Goal: Use online tool/utility: Utilize a website feature to perform a specific function

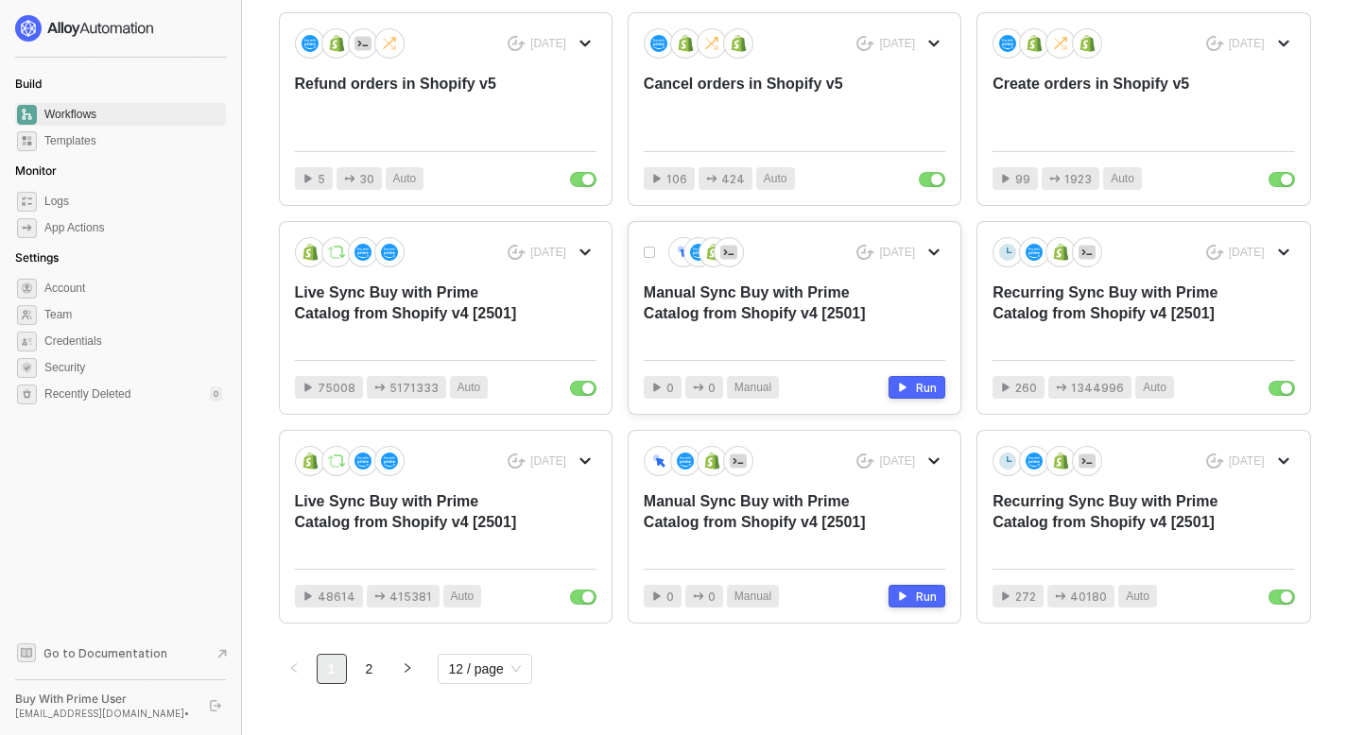
scroll to position [660, 0]
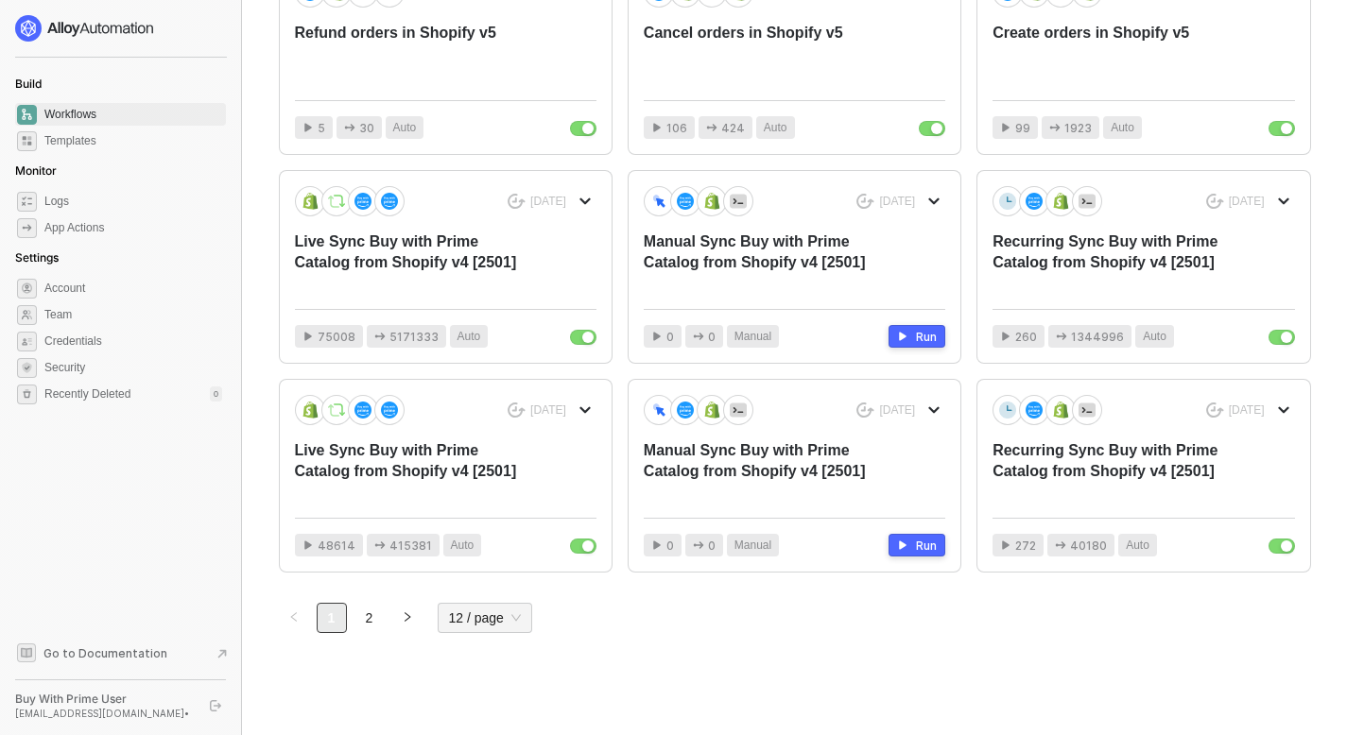
click at [475, 616] on span "12 / page" at bounding box center [485, 618] width 72 height 28
click at [488, 572] on div "96 / page" at bounding box center [485, 580] width 65 height 21
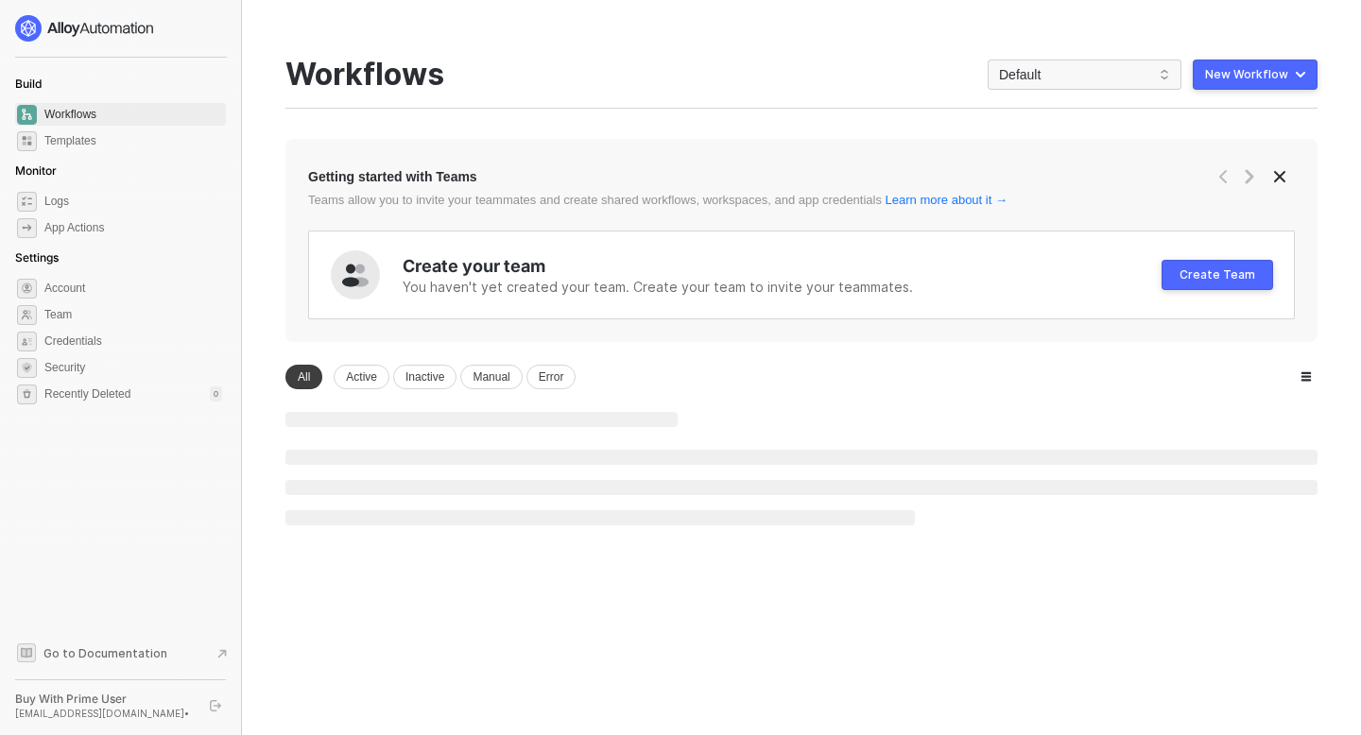
click at [488, 572] on div "You need to expand your browser window or switch to a computer with a bigger sc…" at bounding box center [802, 367] width 1078 height 735
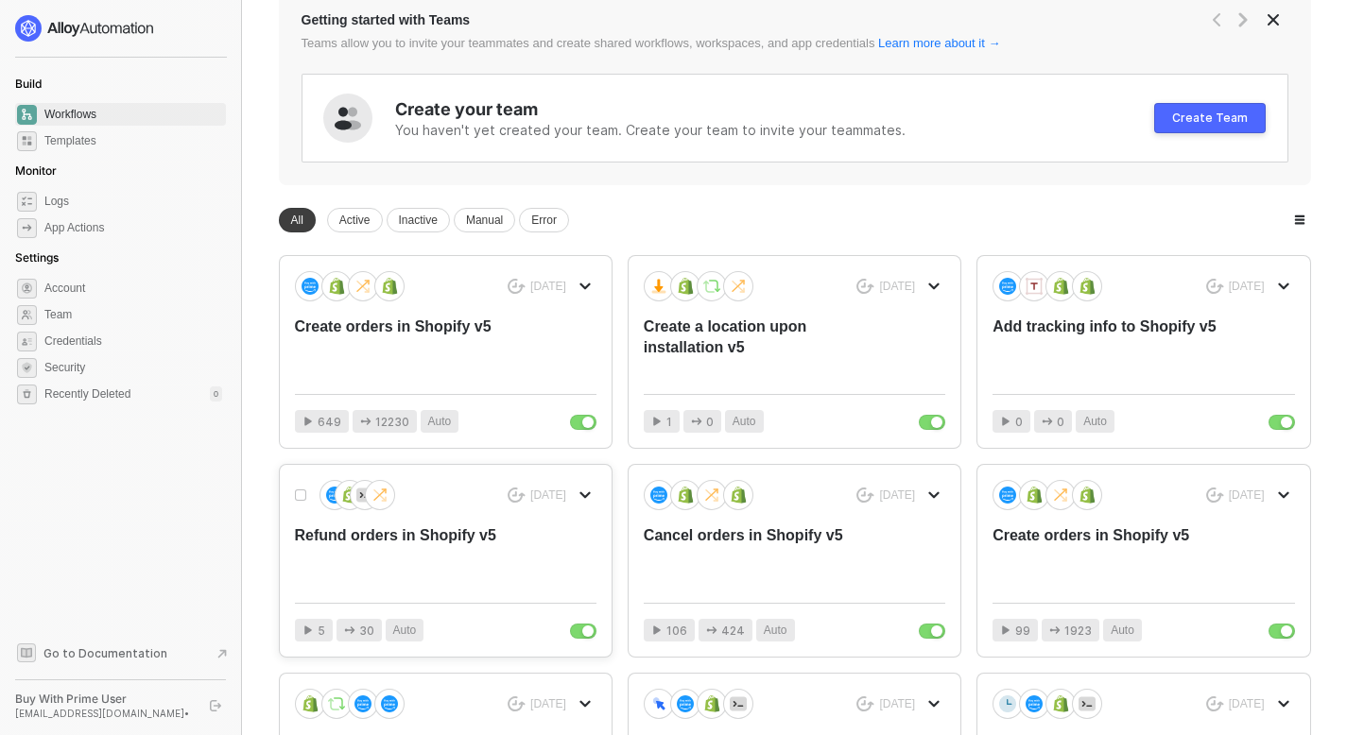
scroll to position [148, 0]
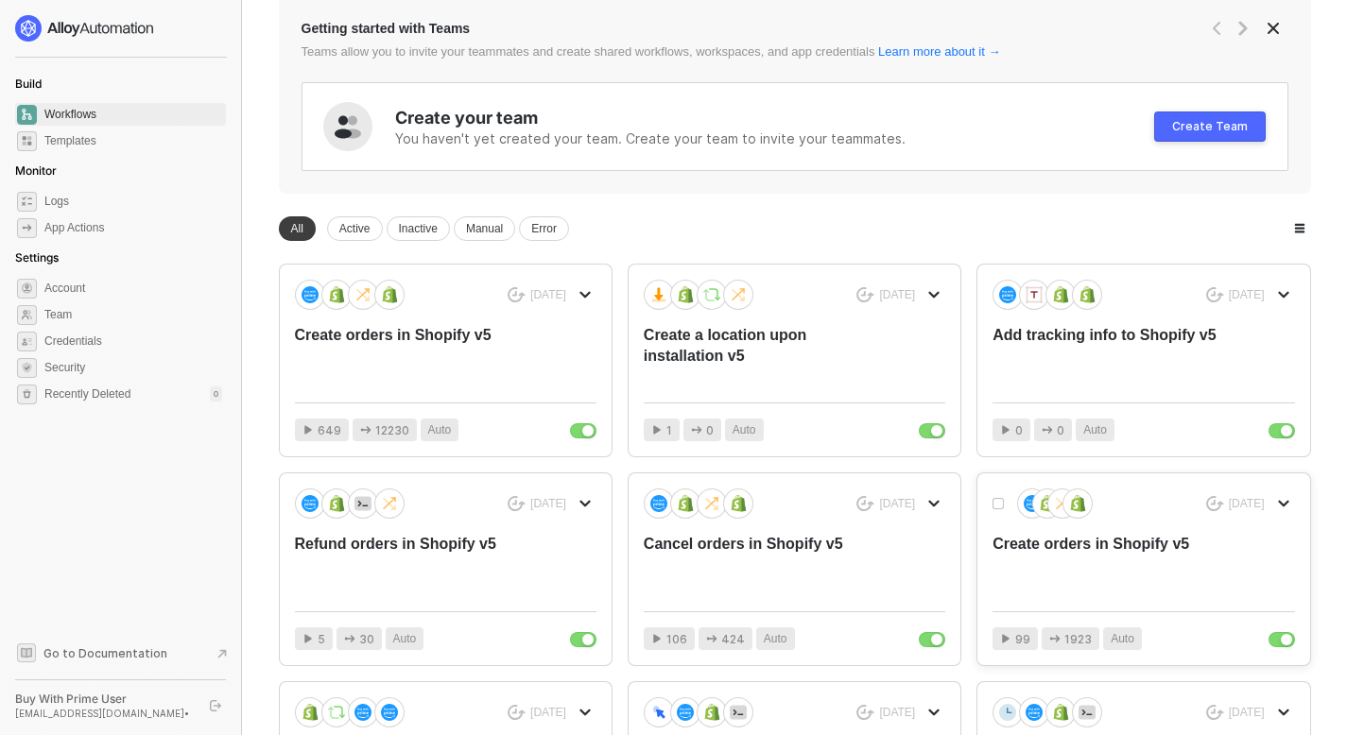
click at [1078, 534] on div "Create orders in Shopify v5" at bounding box center [1113, 565] width 241 height 62
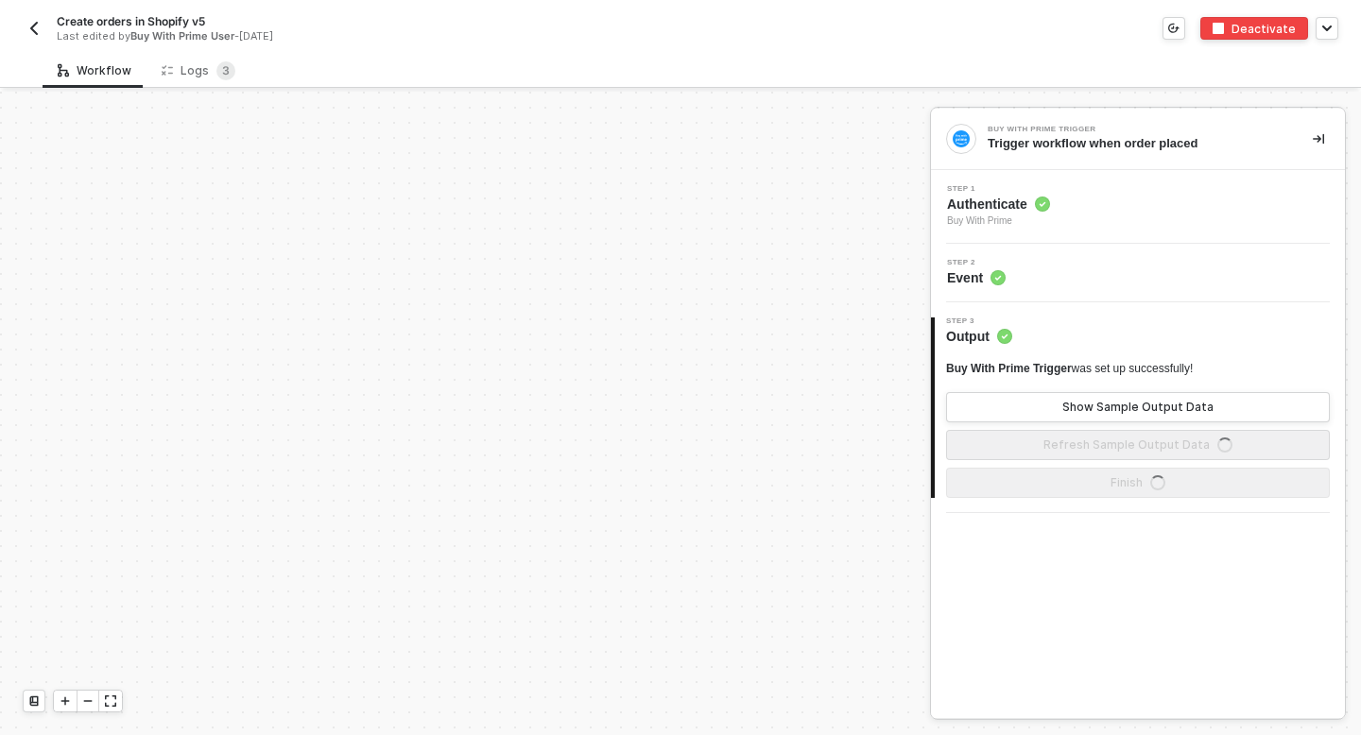
scroll to position [774, 0]
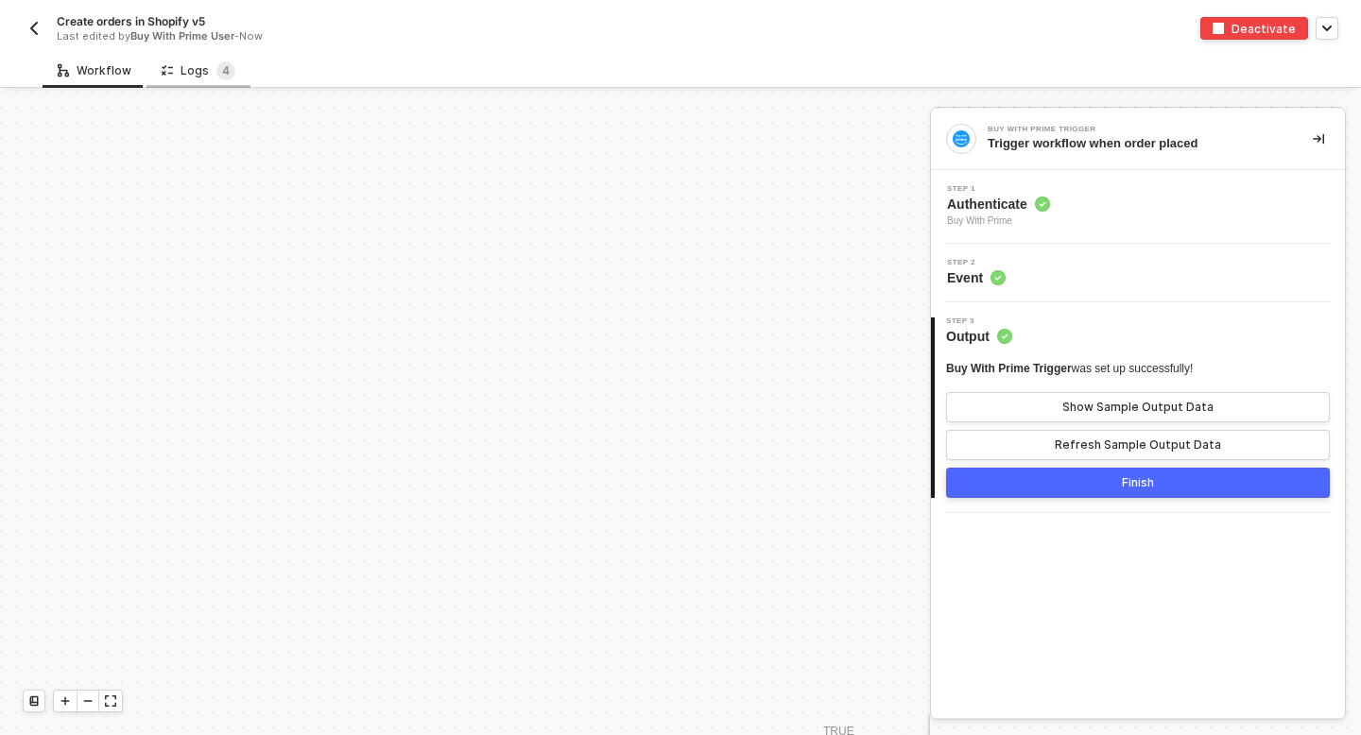
click at [184, 59] on div "Logs 4" at bounding box center [199, 70] width 104 height 35
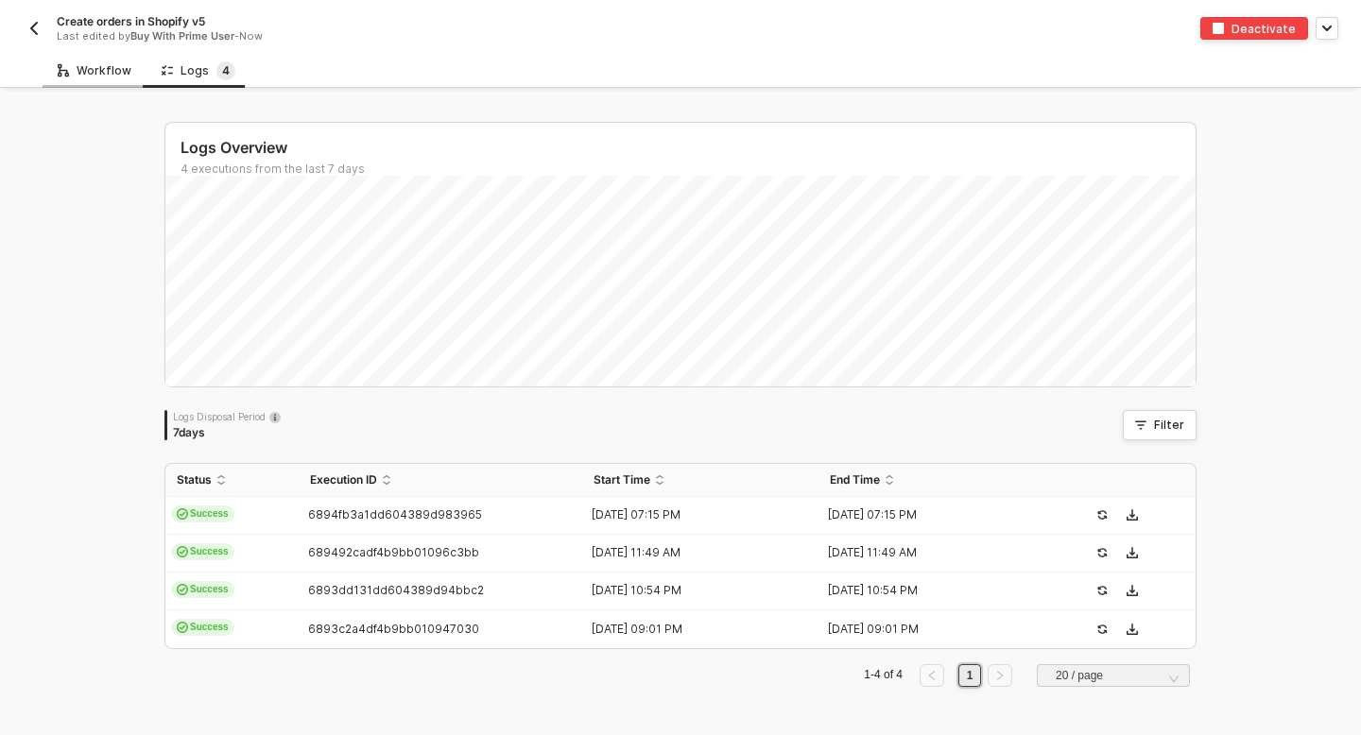
click at [84, 83] on div "Workflow" at bounding box center [95, 70] width 104 height 35
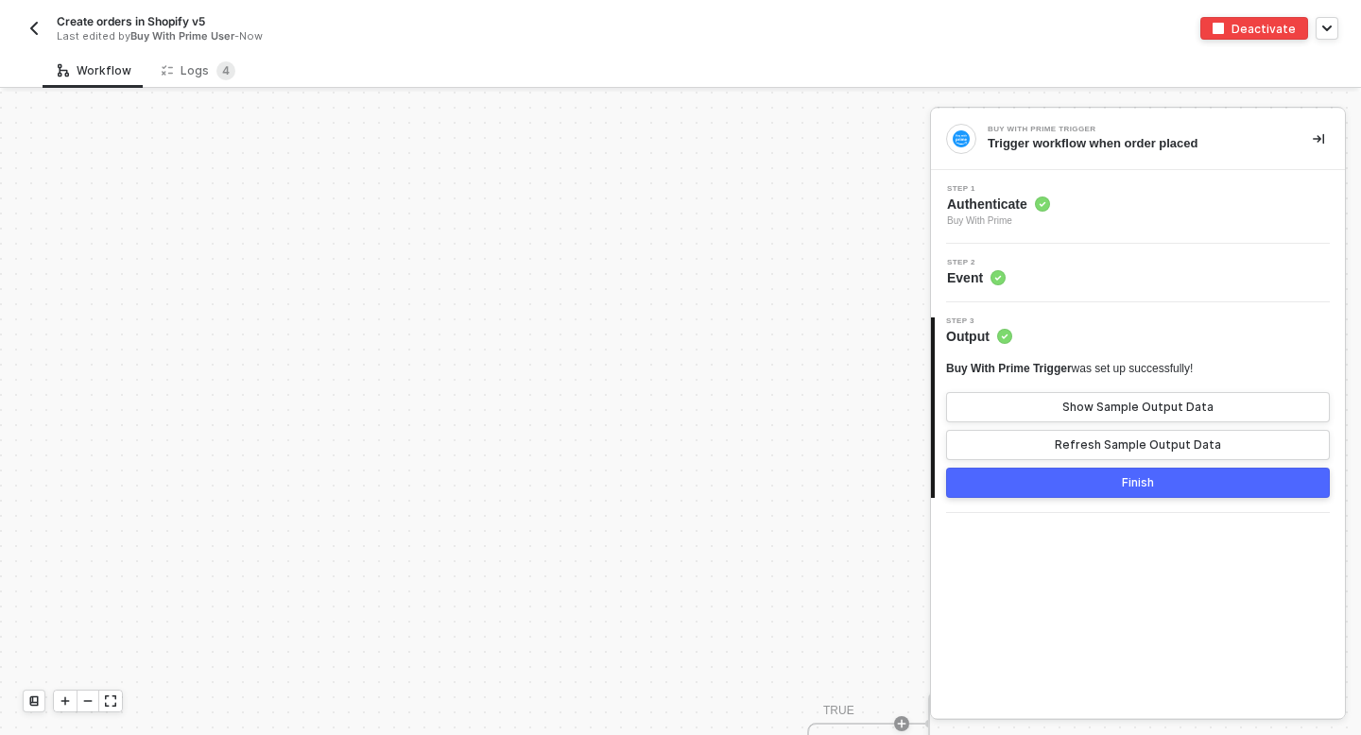
scroll to position [804, 0]
click at [203, 83] on div "Logs 4" at bounding box center [199, 70] width 104 height 35
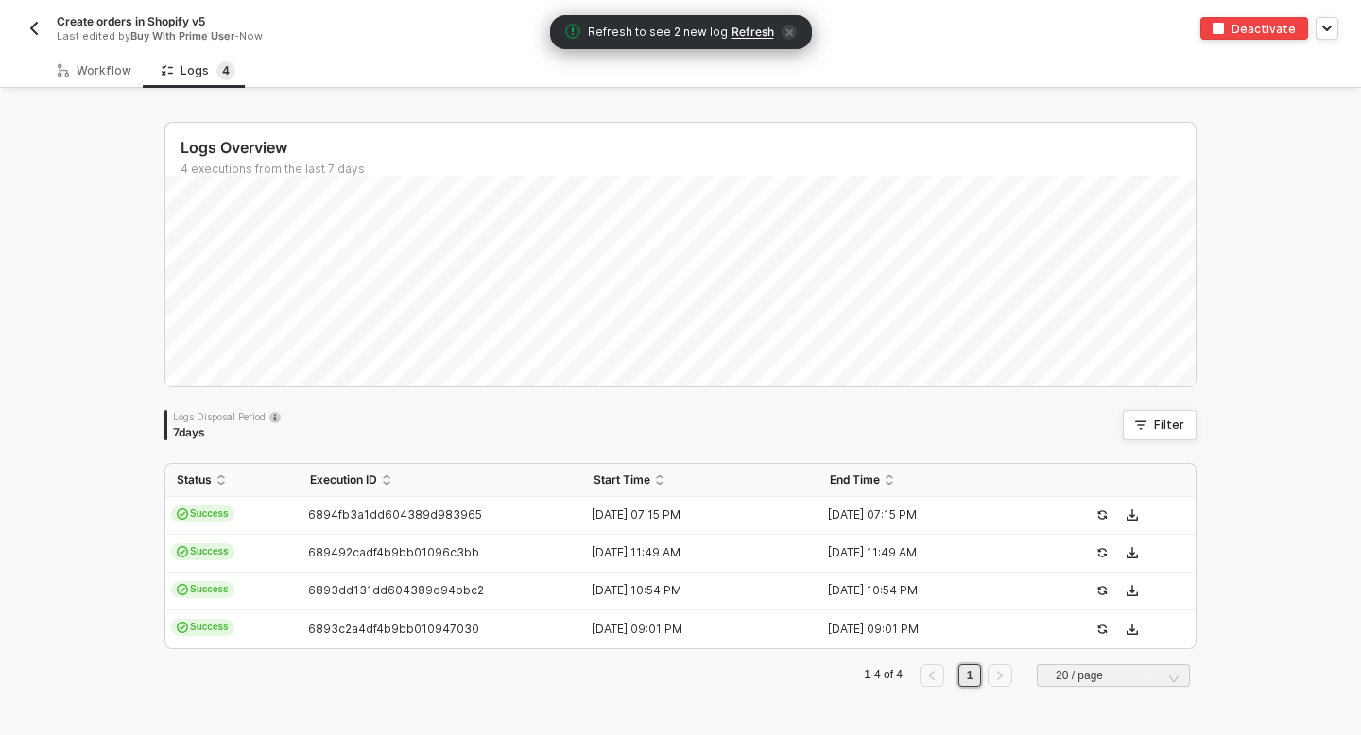
click at [52, 30] on div "Create orders in Shopify v5 Last edited by Buy With Prime User - Now" at bounding box center [352, 28] width 658 height 30
click at [37, 29] on img "button" at bounding box center [33, 28] width 15 height 15
